Goal: Task Accomplishment & Management: Manage account settings

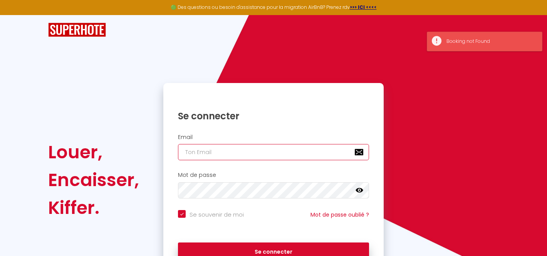
click at [212, 153] on input "email" at bounding box center [273, 152] width 191 height 16
type input "[EMAIL_ADDRESS][DOMAIN_NAME]"
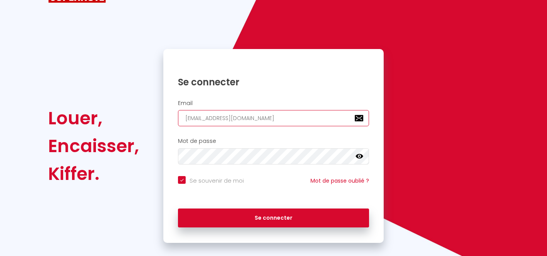
scroll to position [44, 0]
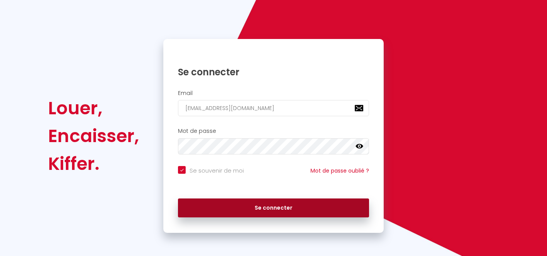
click at [264, 205] on button "Se connecter" at bounding box center [273, 207] width 191 height 19
checkbox input "true"
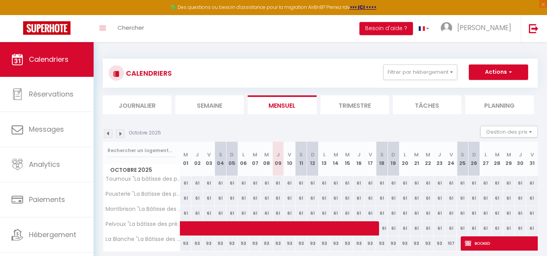
scroll to position [42, 0]
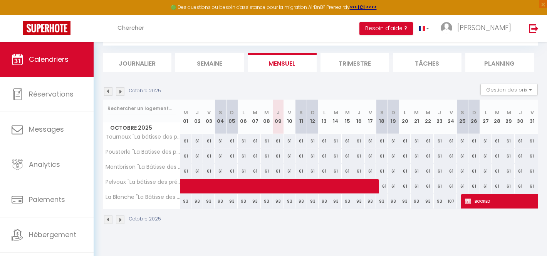
click at [122, 90] on img at bounding box center [120, 91] width 8 height 8
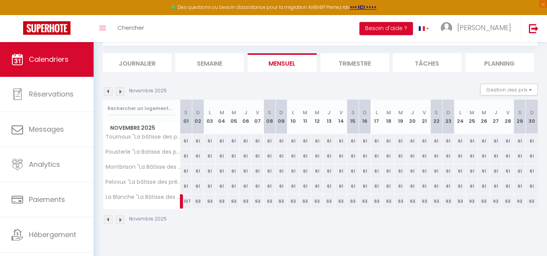
click at [122, 90] on img at bounding box center [120, 91] width 8 height 8
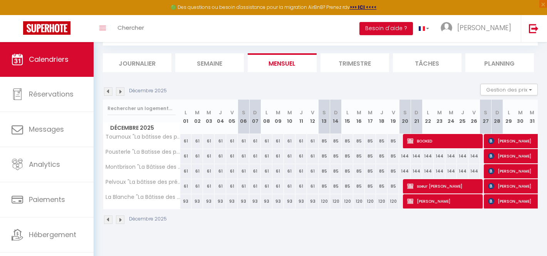
click at [122, 90] on img at bounding box center [120, 91] width 8 height 8
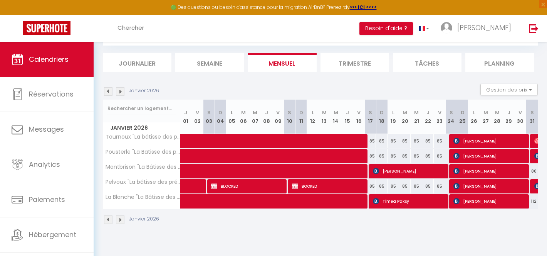
click at [122, 90] on img at bounding box center [120, 91] width 8 height 8
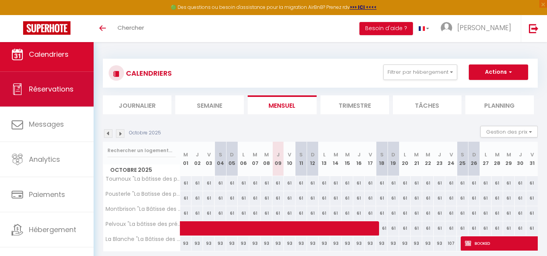
click at [52, 91] on span "Réservations" at bounding box center [51, 89] width 45 height 10
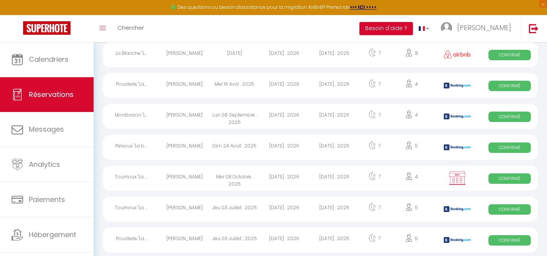
scroll to position [109, 0]
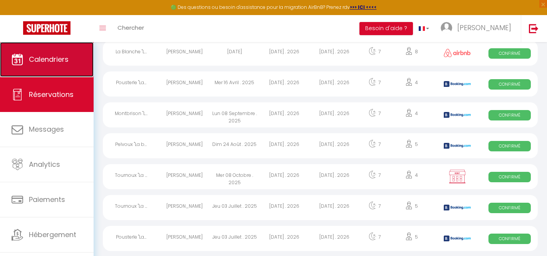
click at [47, 59] on span "Calendriers" at bounding box center [49, 59] width 40 height 10
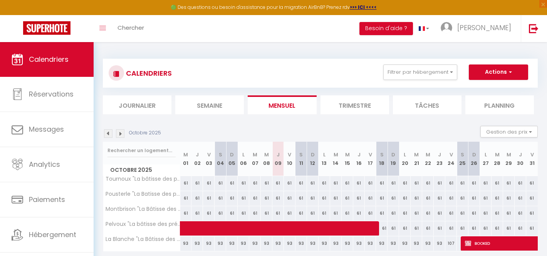
scroll to position [42, 0]
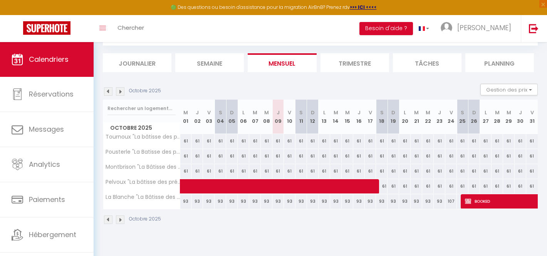
click at [121, 89] on img at bounding box center [120, 91] width 8 height 8
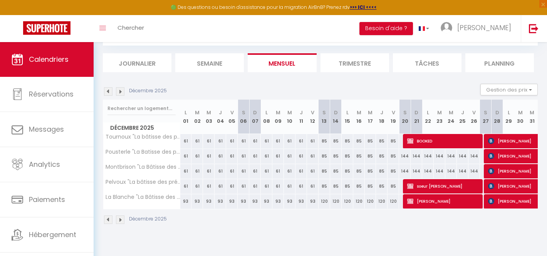
click at [121, 89] on img at bounding box center [120, 91] width 8 height 8
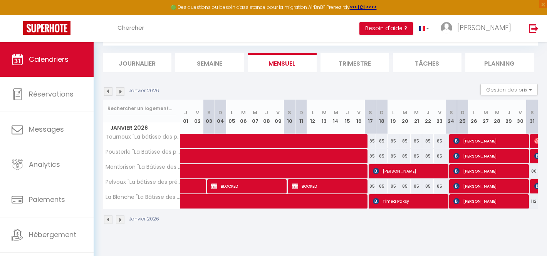
click at [121, 89] on img at bounding box center [120, 91] width 8 height 8
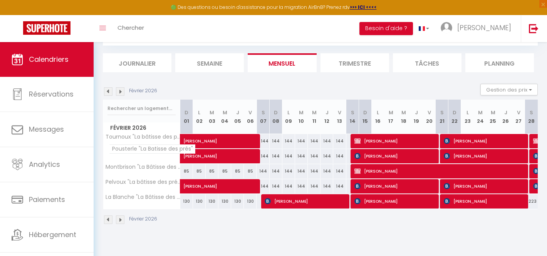
click at [146, 153] on span "Pousterle "La Batisse des prés"" at bounding box center [152, 148] width 86 height 9
click at [387, 156] on span "[PERSON_NAME]" at bounding box center [395, 155] width 81 height 15
select select "OK"
select select "KO"
select select "0"
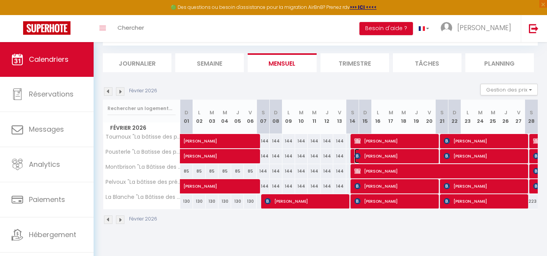
select select "0"
select select "1"
select select
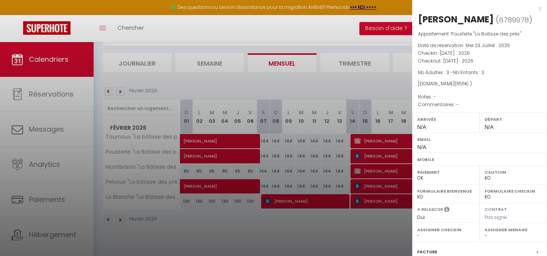
click at [539, 7] on div "x" at bounding box center [476, 8] width 129 height 9
